Goal: Task Accomplishment & Management: Complete application form

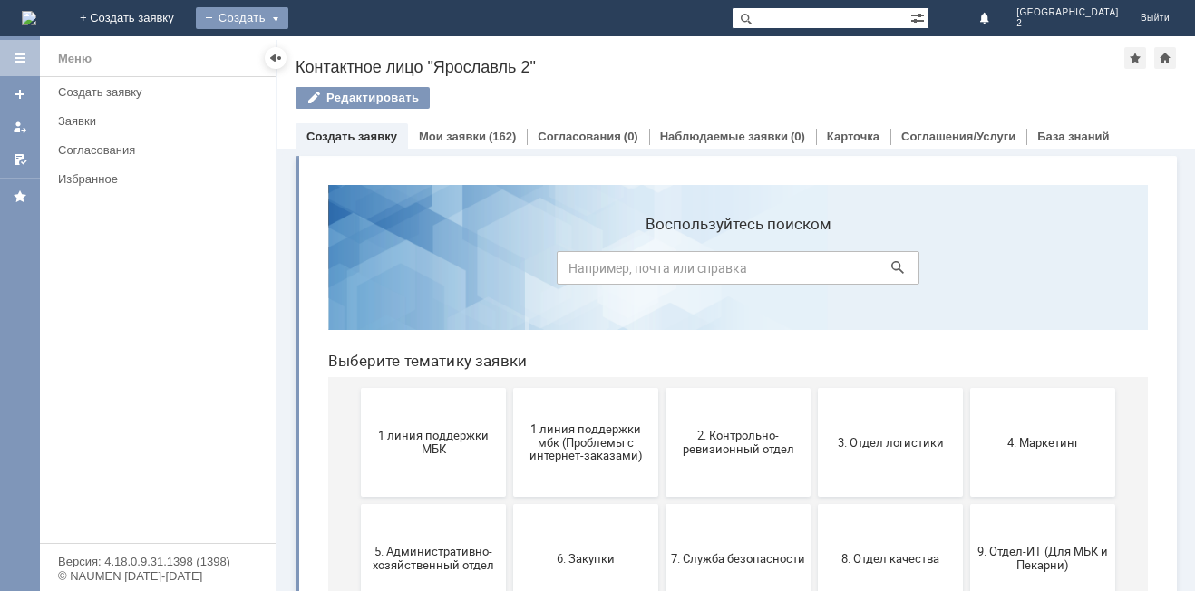
click at [288, 15] on div "Создать" at bounding box center [242, 18] width 92 height 22
click at [337, 54] on link "Заявка" at bounding box center [268, 55] width 138 height 22
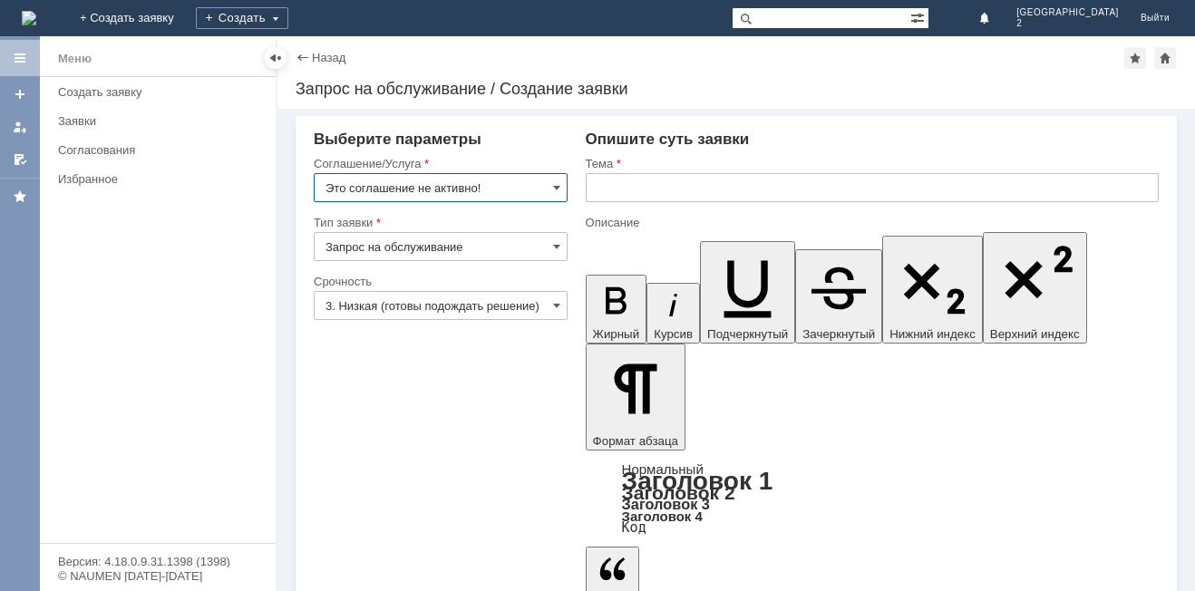
click at [607, 190] on input "text" at bounding box center [872, 187] width 573 height 29
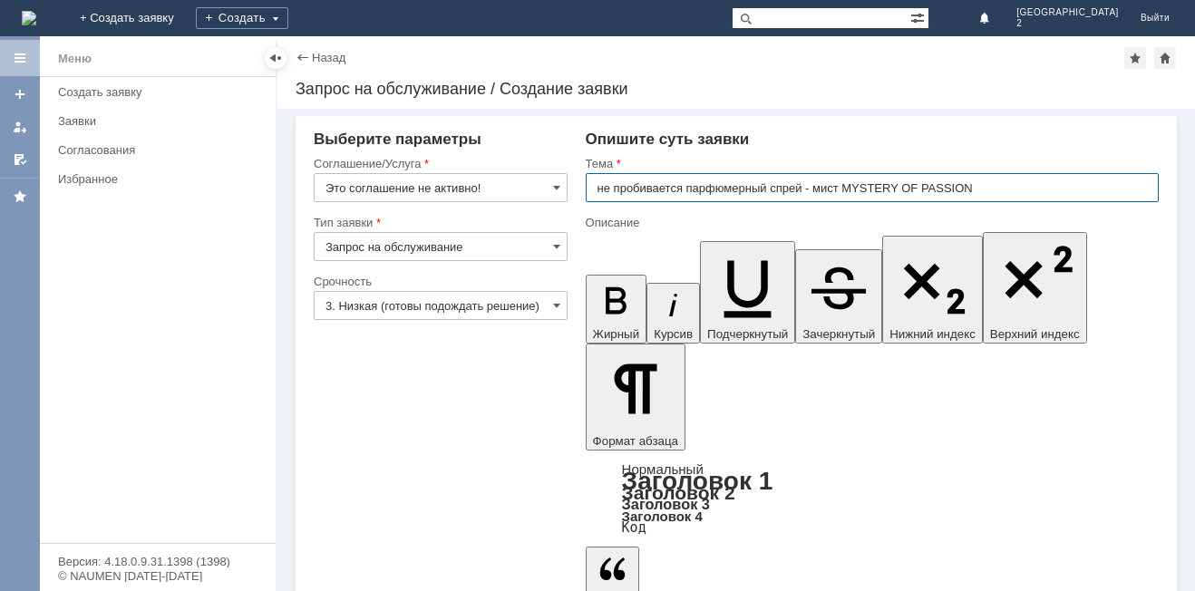
type input "не пробивается парфюмерный спрей - мист MYSTERY OF PASSION"
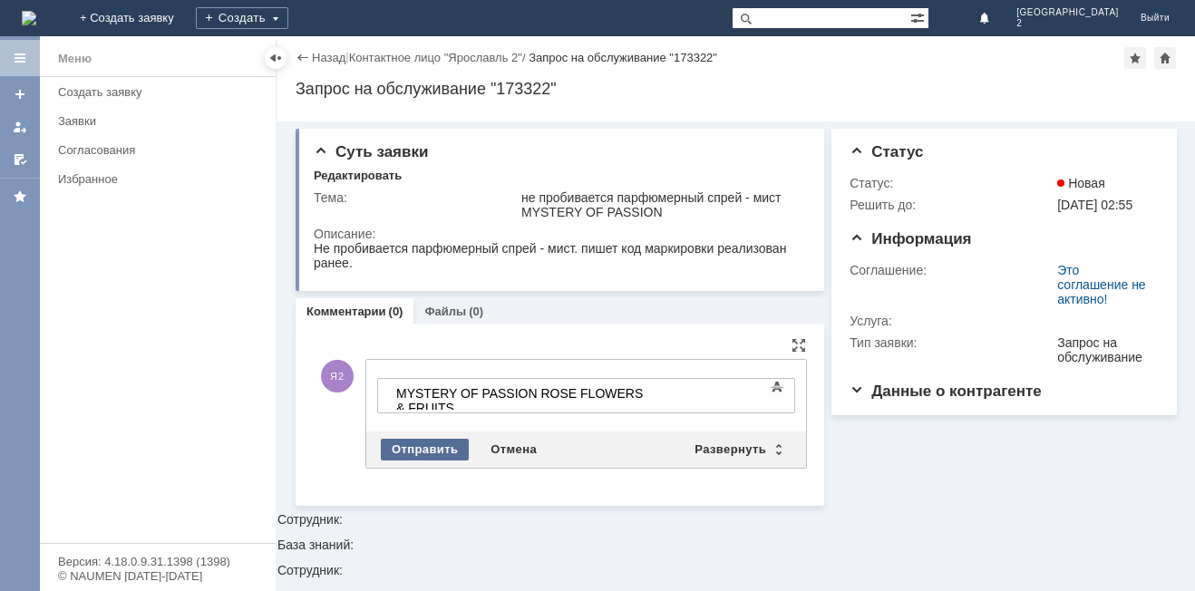
click at [394, 448] on div "Отправить" at bounding box center [425, 450] width 88 height 22
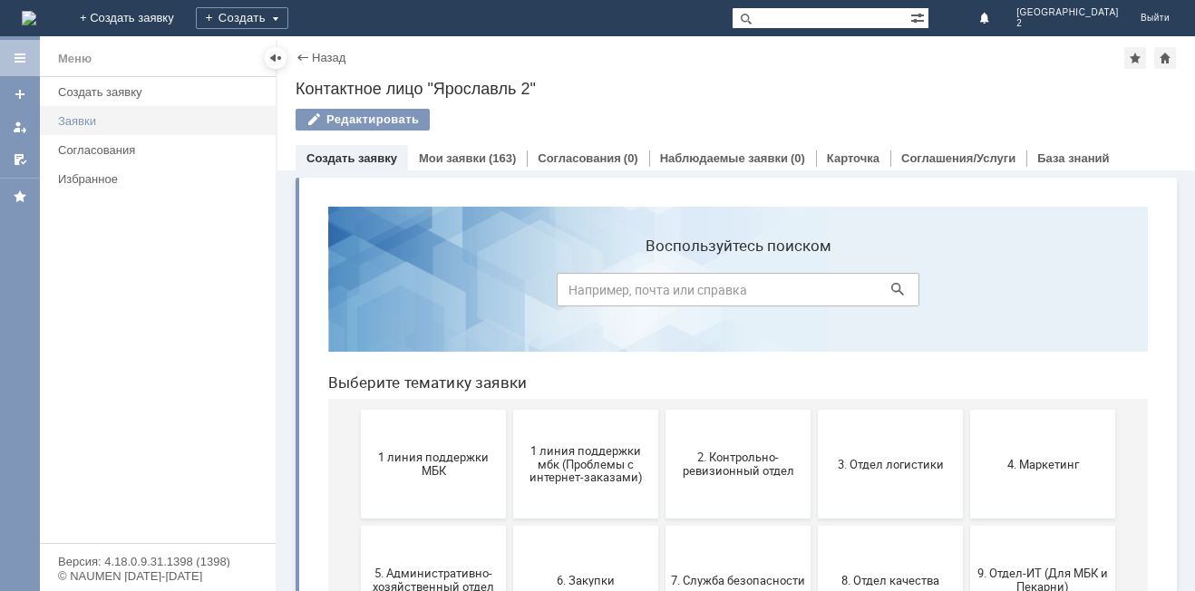
click at [94, 126] on div "Заявки" at bounding box center [161, 121] width 207 height 14
